Goal: Task Accomplishment & Management: Manage account settings

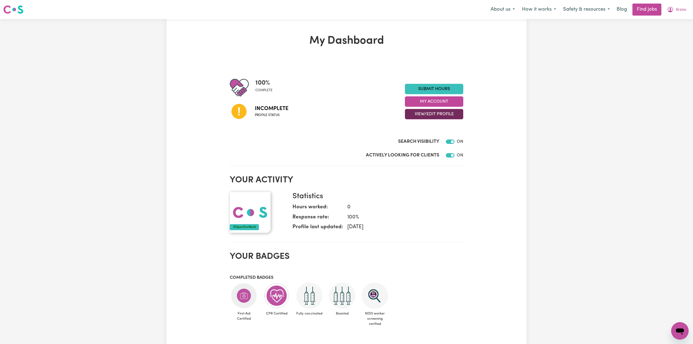
click at [434, 114] on button "View/Edit Profile" at bounding box center [434, 114] width 58 height 10
click at [414, 139] on link "Edit Profile" at bounding box center [430, 139] width 51 height 11
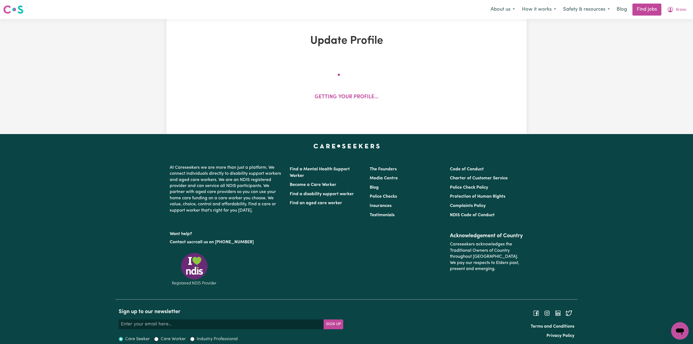
select select "[DEMOGRAPHIC_DATA]"
select select "Student Visa"
select select "Studying a healthcare related degree or qualification"
select select "45"
select select "55"
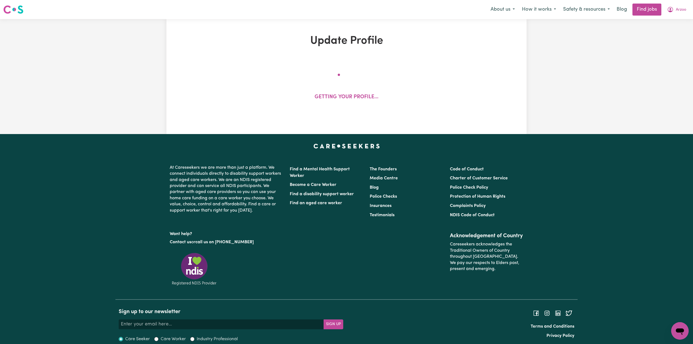
select select "65"
select select "80"
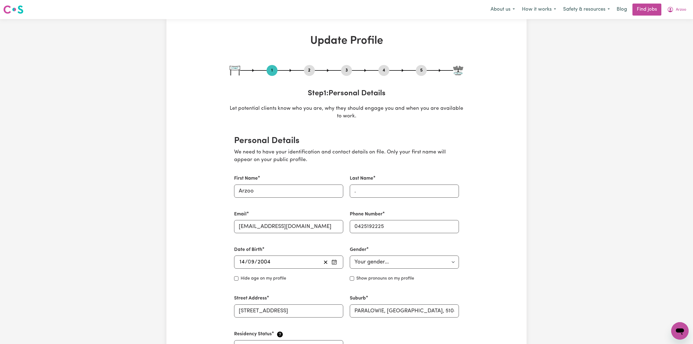
click at [308, 68] on button "2" at bounding box center [309, 70] width 11 height 7
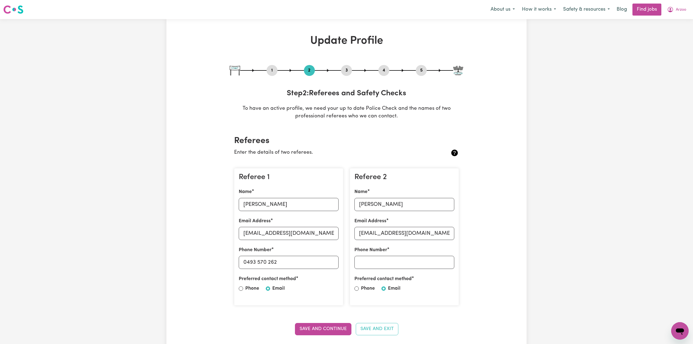
click at [387, 69] on button "4" at bounding box center [384, 70] width 11 height 7
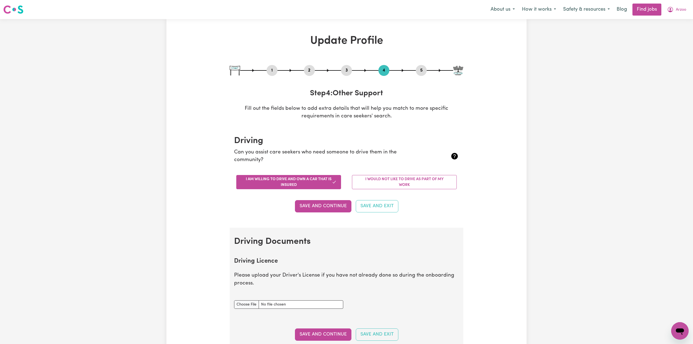
click at [423, 71] on button "5" at bounding box center [421, 70] width 11 height 7
select select "I am providing services by being employed by an organisation"
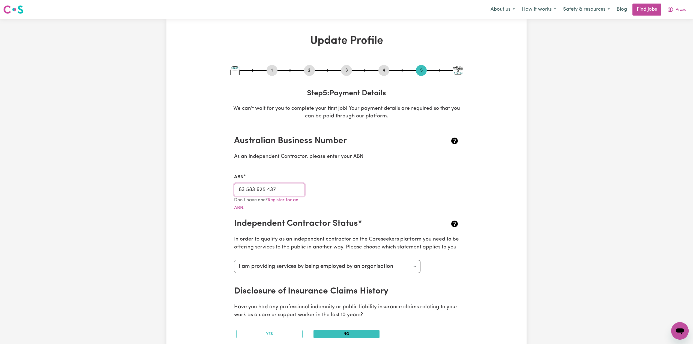
click at [279, 191] on input "83 583 625 437" at bounding box center [269, 189] width 71 height 13
drag, startPoint x: 678, startPoint y: 5, endPoint x: 673, endPoint y: 10, distance: 7.0
click at [677, 5] on button "Arzoo" at bounding box center [677, 9] width 26 height 11
click at [662, 41] on link "Logout" at bounding box center [668, 42] width 43 height 10
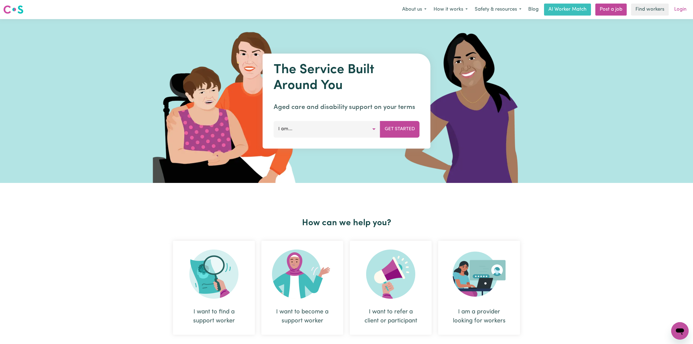
click at [688, 8] on link "Login" at bounding box center [680, 10] width 19 height 12
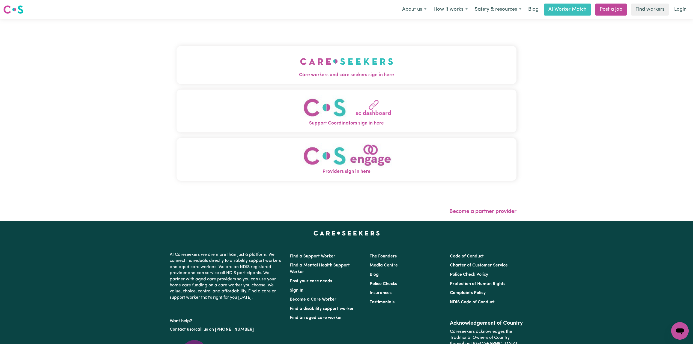
click at [345, 52] on img "Care workers and care seekers sign in here" at bounding box center [346, 61] width 93 height 20
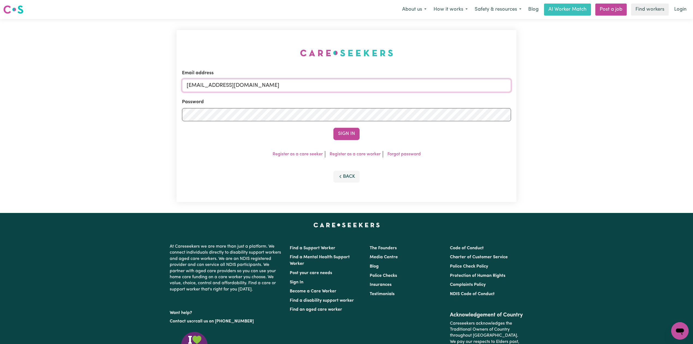
click at [276, 85] on input "[EMAIL_ADDRESS][DOMAIN_NAME]" at bounding box center [346, 85] width 329 height 13
drag, startPoint x: 215, startPoint y: 81, endPoint x: 386, endPoint y: 92, distance: 171.2
click at [386, 92] on form "Email address Superuser~[EMAIL_ADDRESS][DOMAIN_NAME] Password Sign In" at bounding box center [346, 105] width 329 height 70
type input "Superuser~[EMAIL_ADDRESS][DOMAIN_NAME]"
click at [343, 133] on button "Sign In" at bounding box center [347, 134] width 26 height 12
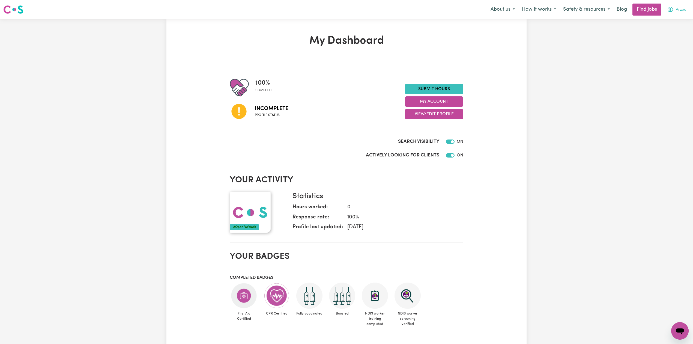
click at [689, 13] on button "Arzoo" at bounding box center [677, 9] width 26 height 11
click at [665, 44] on link "Logout" at bounding box center [668, 42] width 43 height 10
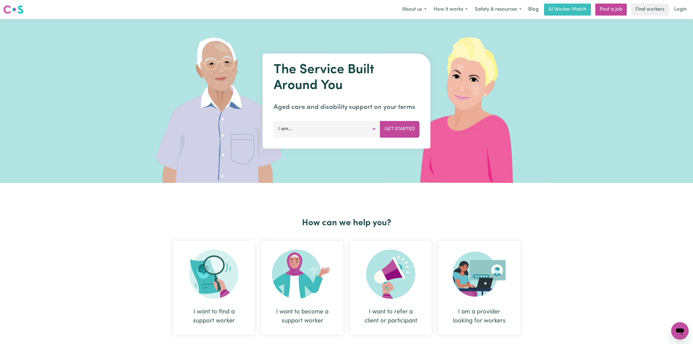
click at [688, 16] on div "Menu About us How it works Safety & resources Blog AI Worker Match Post a job F…" at bounding box center [346, 9] width 693 height 13
click at [679, 7] on link "Login" at bounding box center [680, 10] width 19 height 12
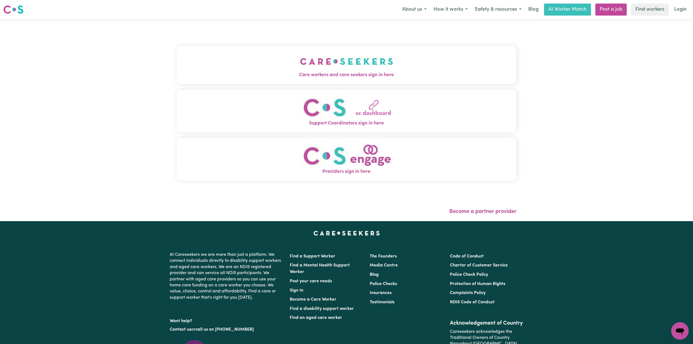
drag, startPoint x: 237, startPoint y: 60, endPoint x: 231, endPoint y: 71, distance: 12.2
click at [236, 61] on button "Care workers and care seekers sign in here" at bounding box center [347, 65] width 340 height 38
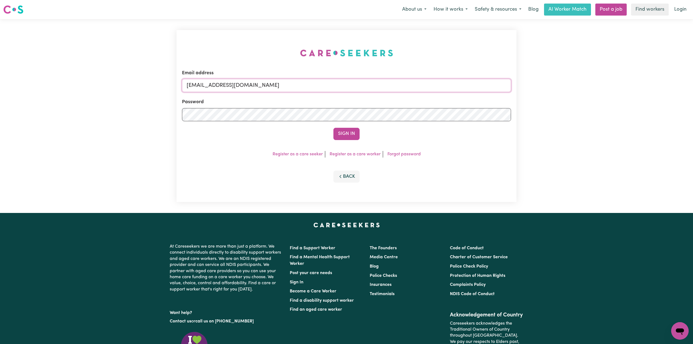
click at [273, 83] on input "[EMAIL_ADDRESS][DOMAIN_NAME]" at bounding box center [346, 85] width 329 height 13
drag, startPoint x: 215, startPoint y: 86, endPoint x: 326, endPoint y: 93, distance: 110.5
click at [326, 93] on form "Email address Superuser~[EMAIL_ADDRESS][DOMAIN_NAME] Password Sign In" at bounding box center [346, 105] width 329 height 70
type input "Superuser~[EMAIL_ADDRESS][DOMAIN_NAME]"
click at [353, 133] on button "Sign In" at bounding box center [347, 134] width 26 height 12
